Goal: Transaction & Acquisition: Purchase product/service

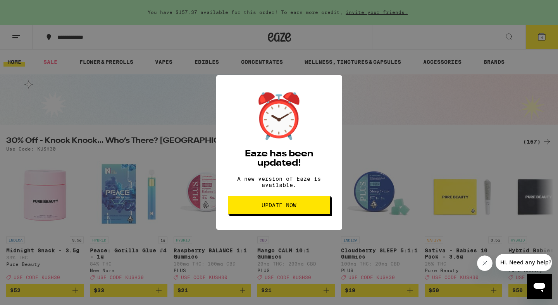
click at [267, 206] on span "Update Now" at bounding box center [279, 205] width 35 height 5
